Goal: Task Accomplishment & Management: Use online tool/utility

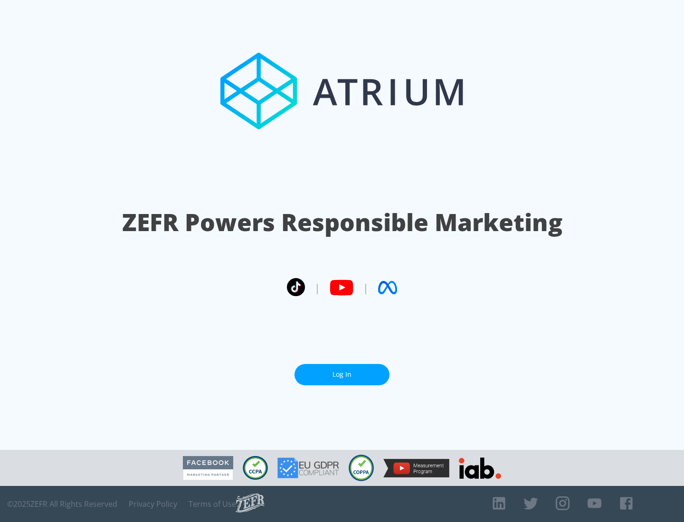
click at [342, 375] on link "Log In" at bounding box center [341, 374] width 95 height 21
